Goal: Task Accomplishment & Management: Complete application form

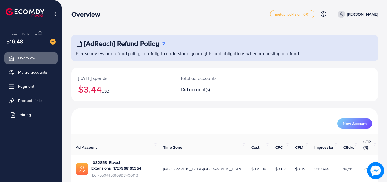
click at [36, 118] on link "Billing" at bounding box center [30, 114] width 53 height 11
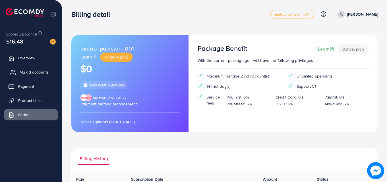
click at [40, 72] on span "My ad accounts" at bounding box center [34, 72] width 29 height 6
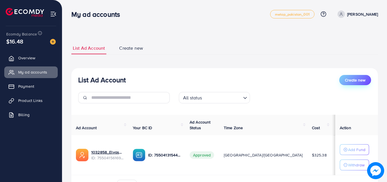
click at [342, 82] on button "Create new" at bounding box center [355, 80] width 32 height 10
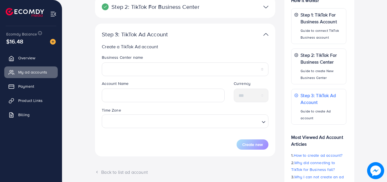
scroll to position [100, 0]
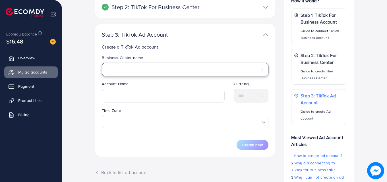
click at [133, 65] on select "**********" at bounding box center [185, 70] width 167 height 14
select select "**********"
click at [102, 63] on select "**********" at bounding box center [185, 70] width 167 height 14
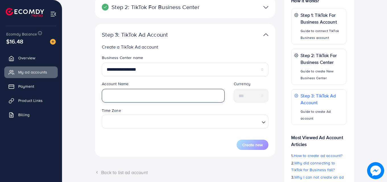
click at [131, 98] on input "text" at bounding box center [163, 96] width 123 height 14
type input "*"
type input "**********"
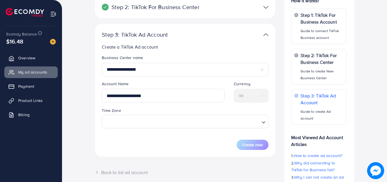
click at [89, 101] on div "**********" at bounding box center [225, 96] width 316 height 255
click at [161, 119] on input "Search for option" at bounding box center [181, 121] width 155 height 11
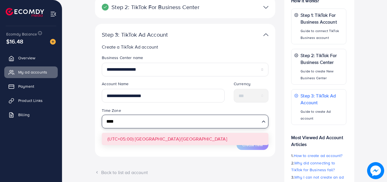
type input "****"
click at [162, 140] on form "**********" at bounding box center [185, 102] width 167 height 95
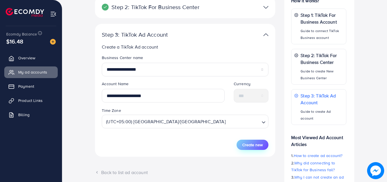
click at [260, 145] on span "Create new" at bounding box center [252, 145] width 20 height 6
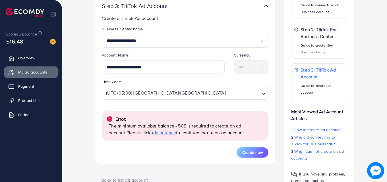
scroll to position [128, 0]
click at [48, 59] on link "Overview" at bounding box center [30, 57] width 53 height 11
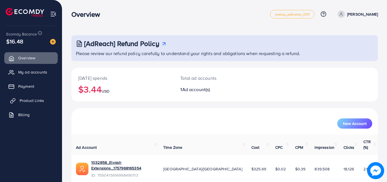
click at [31, 102] on span "Product Links" at bounding box center [32, 101] width 24 height 6
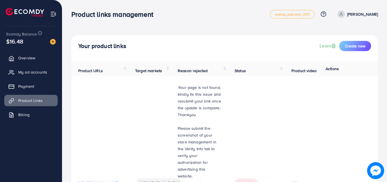
click at [360, 40] on div "Your product links Learn Create new" at bounding box center [224, 48] width 307 height 26
click at [357, 45] on span "Create new" at bounding box center [355, 46] width 20 height 6
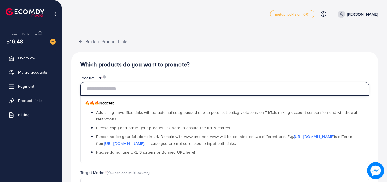
click at [156, 92] on input "text" at bounding box center [225, 89] width 289 height 14
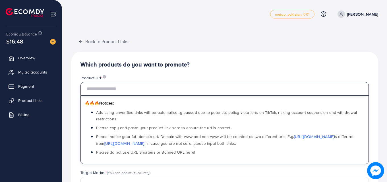
paste input "**********"
type input "**********"
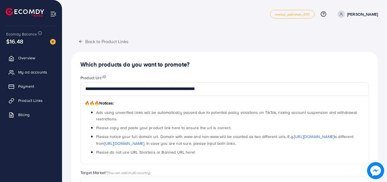
click at [211, 53] on div "**********" at bounding box center [224, 181] width 307 height 259
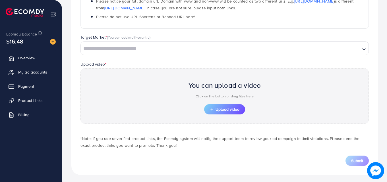
scroll to position [138, 0]
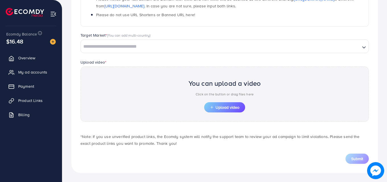
click at [158, 52] on div "Loading..." at bounding box center [225, 47] width 289 height 14
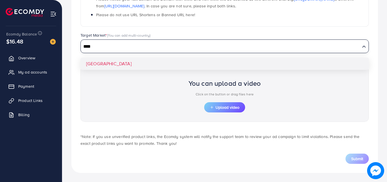
type input "****"
click at [155, 64] on div "**********" at bounding box center [224, 43] width 307 height 259
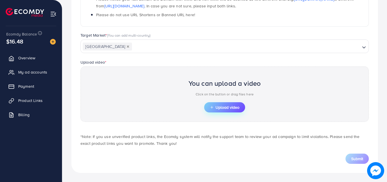
click at [218, 107] on span "Upload video" at bounding box center [225, 108] width 30 height 4
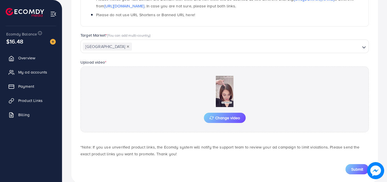
scroll to position [148, 0]
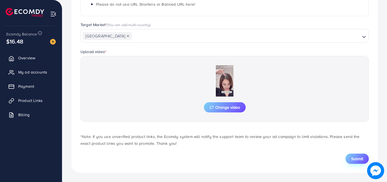
click at [351, 158] on span "Submit" at bounding box center [357, 159] width 12 height 6
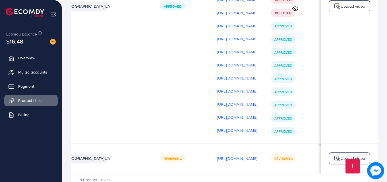
scroll to position [0, 144]
click at [335, 153] on div "Upload video" at bounding box center [349, 159] width 41 height 12
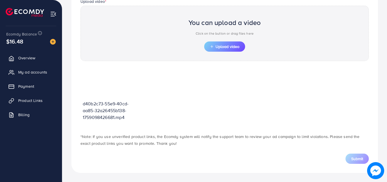
scroll to position [199, 0]
click at [227, 42] on button "Upload video" at bounding box center [224, 47] width 41 height 10
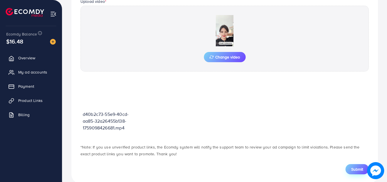
click at [351, 168] on span "Submit" at bounding box center [357, 170] width 12 height 6
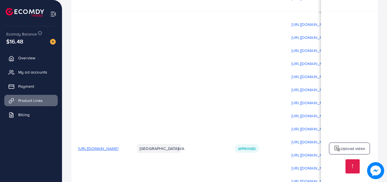
scroll to position [1809, 0]
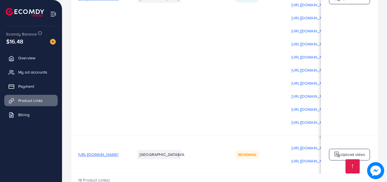
click at [338, 151] on img at bounding box center [337, 154] width 7 height 7
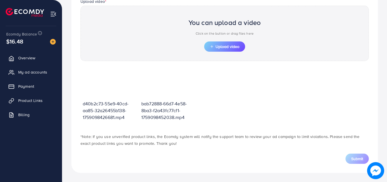
scroll to position [199, 0]
click at [223, 49] on span "Upload video" at bounding box center [225, 47] width 30 height 4
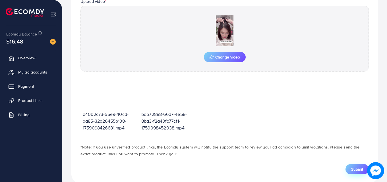
click at [349, 165] on button "Submit" at bounding box center [357, 169] width 23 height 10
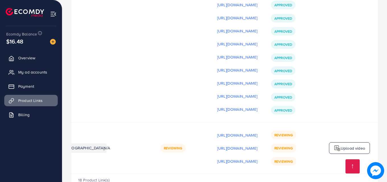
scroll to position [0, 144]
click at [350, 145] on p "Upload video" at bounding box center [353, 148] width 24 height 7
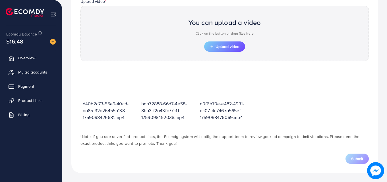
scroll to position [199, 0]
click at [216, 47] on span "Upload video" at bounding box center [225, 47] width 30 height 4
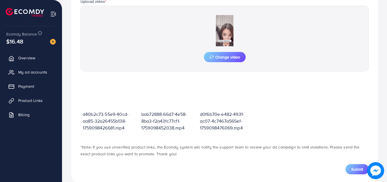
scroll to position [209, 0]
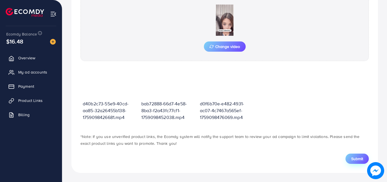
click at [347, 157] on button "Submit" at bounding box center [357, 159] width 23 height 10
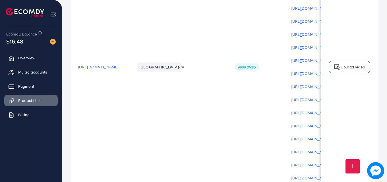
scroll to position [1835, 0]
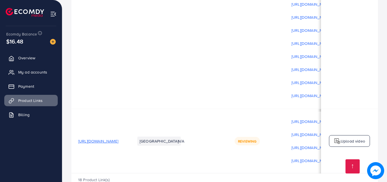
click at [362, 138] on p "Upload video" at bounding box center [353, 141] width 24 height 7
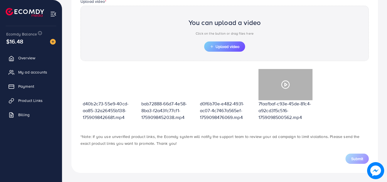
scroll to position [199, 0]
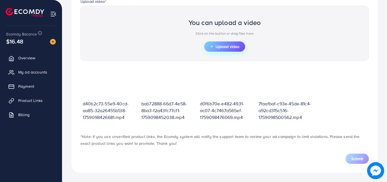
click at [218, 48] on span "Upload video" at bounding box center [225, 47] width 30 height 4
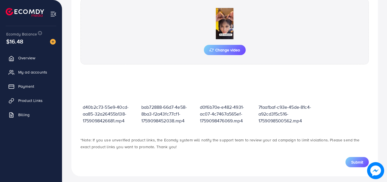
scroll to position [209, 0]
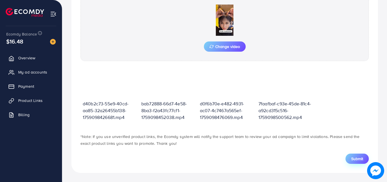
click at [351, 161] on button "Submit" at bounding box center [357, 159] width 23 height 10
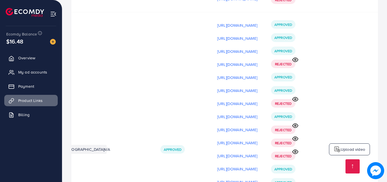
scroll to position [1649, 0]
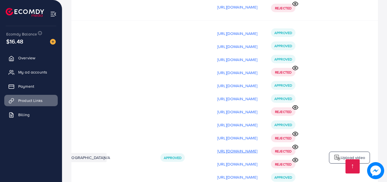
click at [217, 148] on p "https://files.ecomdy.com/videos/b7dfda96-6e5e-4b22-9576-c78f4b5003ac-1758581438…" at bounding box center [237, 151] width 40 height 7
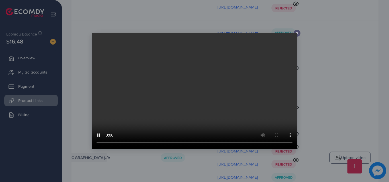
click at [295, 33] on icon at bounding box center [297, 33] width 5 height 5
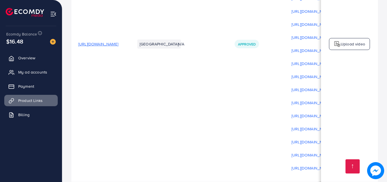
scroll to position [1734, 0]
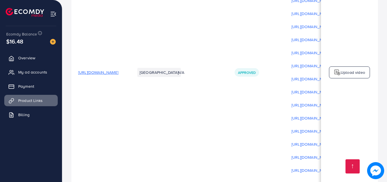
click at [118, 70] on span "https://elvashhairextension.com/products/forehead-front-patch" at bounding box center [98, 73] width 40 height 6
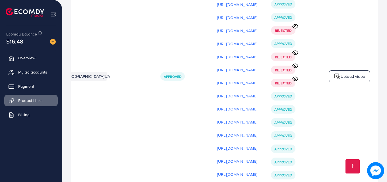
scroll to position [1677, 0]
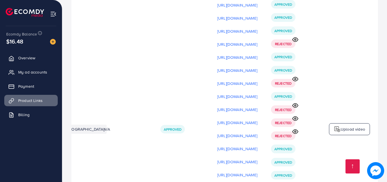
click at [336, 126] on img at bounding box center [337, 129] width 7 height 7
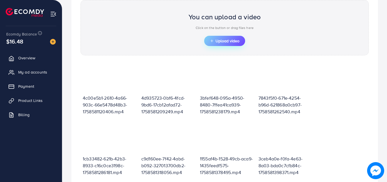
click at [230, 40] on span "Upload video" at bounding box center [225, 41] width 30 height 4
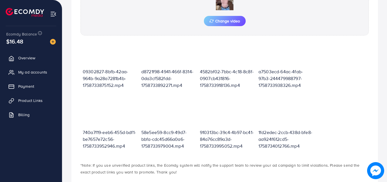
scroll to position [264, 0]
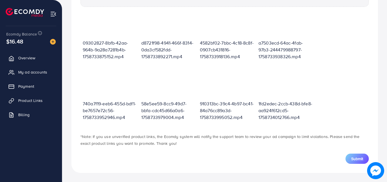
drag, startPoint x: 347, startPoint y: 159, endPoint x: 265, endPoint y: 103, distance: 99.1
click at [347, 159] on button "Submit" at bounding box center [357, 159] width 23 height 10
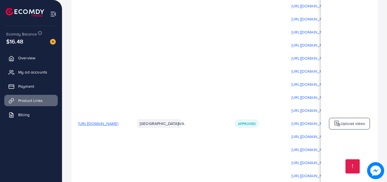
scroll to position [1683, 0]
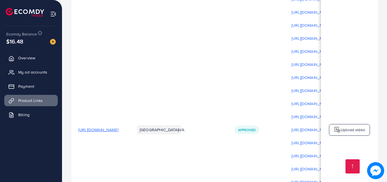
click at [352, 127] on p "Upload video" at bounding box center [353, 130] width 24 height 7
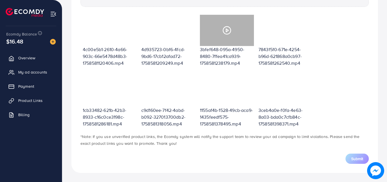
scroll to position [204, 0]
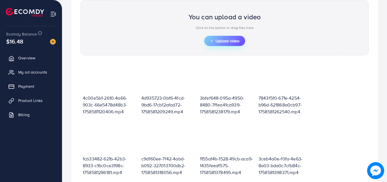
click at [229, 43] on span "Upload video" at bounding box center [225, 41] width 30 height 4
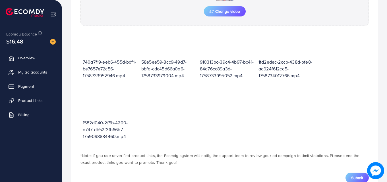
scroll to position [264, 0]
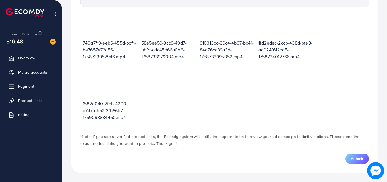
drag, startPoint x: 355, startPoint y: 162, endPoint x: 254, endPoint y: 106, distance: 115.5
click at [355, 162] on span "Submit" at bounding box center [357, 159] width 12 height 6
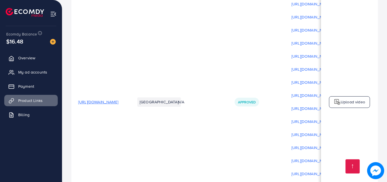
scroll to position [1708, 0]
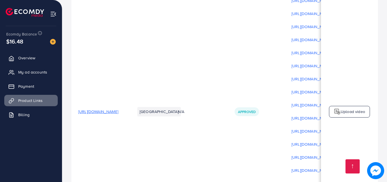
click at [355, 106] on div "Upload video" at bounding box center [349, 112] width 41 height 12
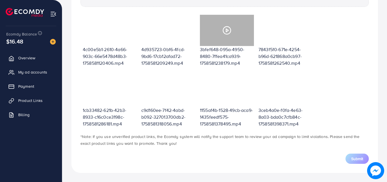
scroll to position [204, 0]
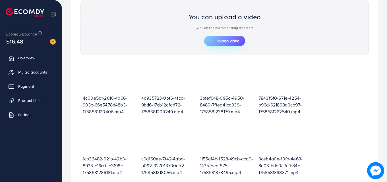
click at [224, 43] on span "Upload video" at bounding box center [225, 41] width 30 height 4
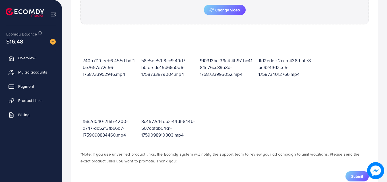
scroll to position [264, 0]
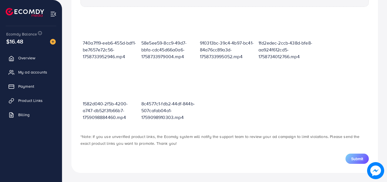
drag, startPoint x: 357, startPoint y: 159, endPoint x: 304, endPoint y: 118, distance: 66.6
click at [356, 159] on span "Submit" at bounding box center [357, 159] width 12 height 6
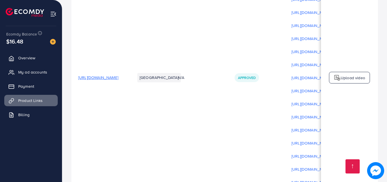
scroll to position [1746, 0]
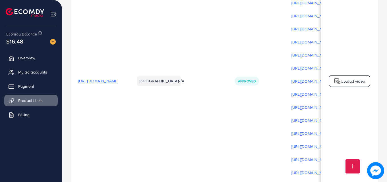
click at [346, 78] on p "Upload video" at bounding box center [353, 81] width 24 height 7
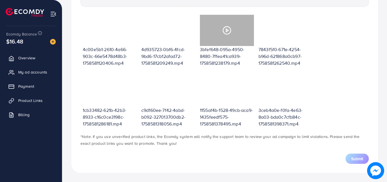
scroll to position [204, 0]
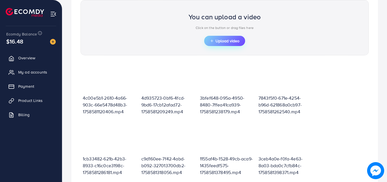
click at [218, 42] on span "Upload video" at bounding box center [225, 41] width 30 height 4
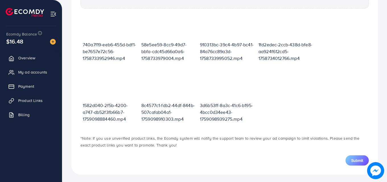
scroll to position [264, 0]
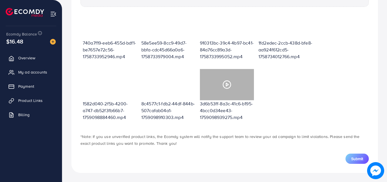
click at [225, 85] on icon at bounding box center [227, 84] width 9 height 9
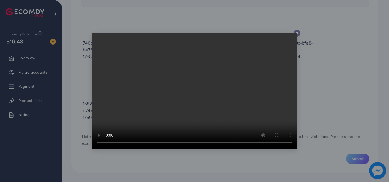
click at [297, 34] on icon at bounding box center [297, 33] width 5 height 5
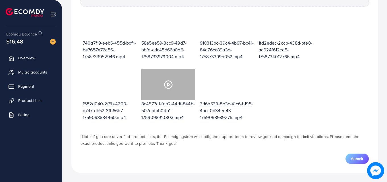
click at [164, 82] on icon at bounding box center [168, 84] width 9 height 9
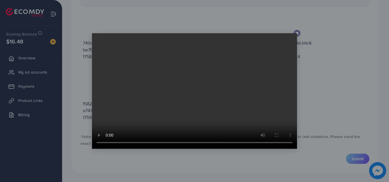
click at [295, 33] on icon at bounding box center [297, 33] width 5 height 5
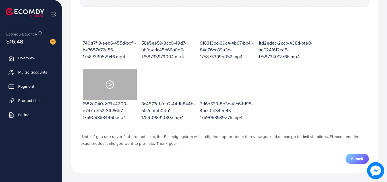
click at [100, 89] on div at bounding box center [110, 84] width 54 height 31
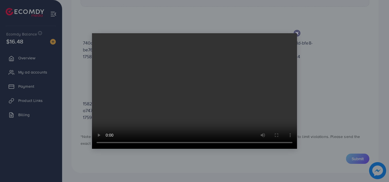
click at [298, 30] on div at bounding box center [296, 33] width 7 height 7
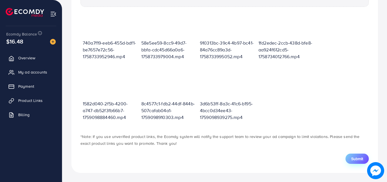
click at [350, 158] on button "Submit" at bounding box center [357, 159] width 23 height 10
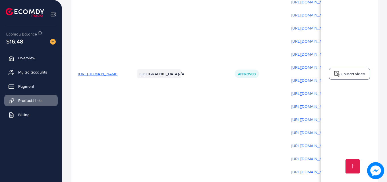
scroll to position [1759, 0]
click at [339, 69] on div "Upload video" at bounding box center [349, 75] width 41 height 12
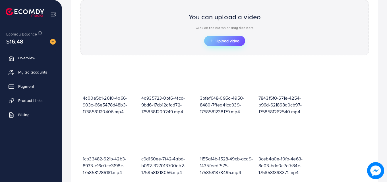
click at [215, 44] on button "Upload video" at bounding box center [224, 41] width 41 height 10
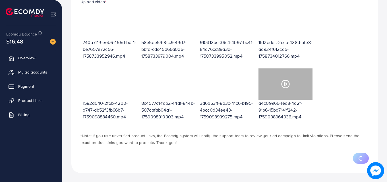
scroll to position [252, 0]
click at [283, 84] on icon at bounding box center [285, 83] width 9 height 9
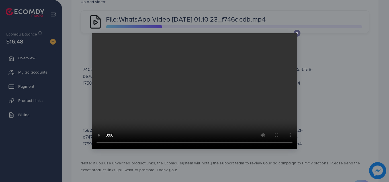
click at [254, 68] on video at bounding box center [194, 91] width 205 height 116
click at [296, 32] on icon at bounding box center [297, 33] width 5 height 5
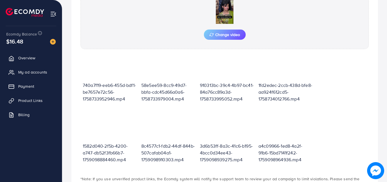
scroll to position [264, 0]
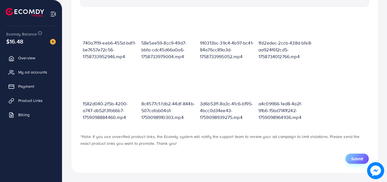
click at [352, 158] on span "Submit" at bounding box center [357, 159] width 12 height 6
